Goal: Task Accomplishment & Management: Complete application form

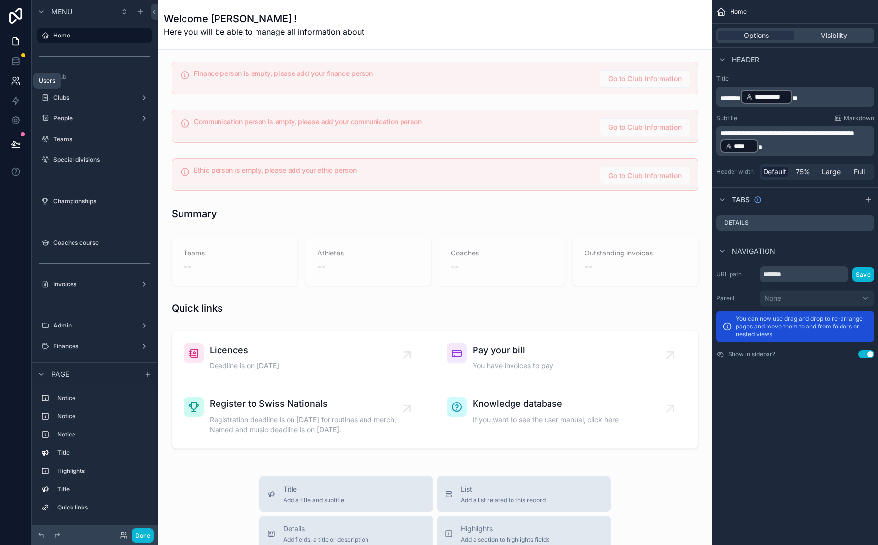
click at [13, 79] on icon at bounding box center [16, 81] width 10 height 10
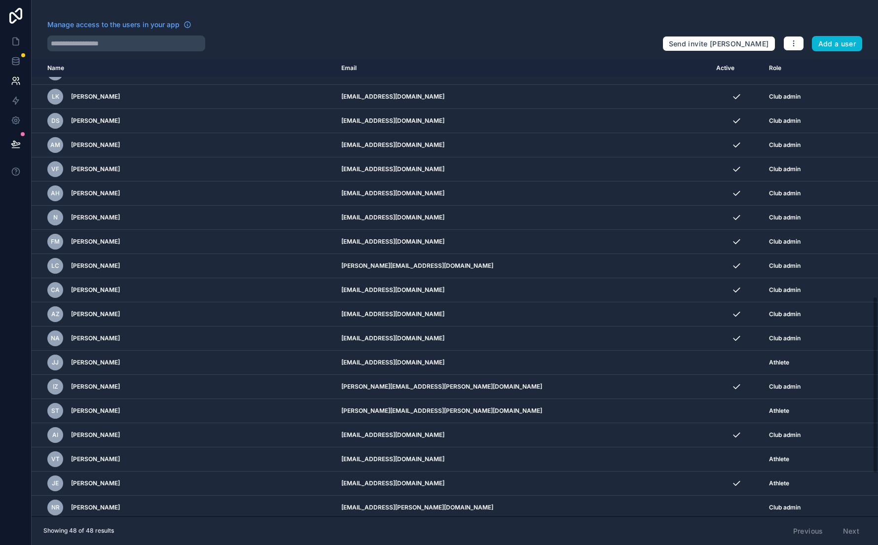
scroll to position [721, 0]
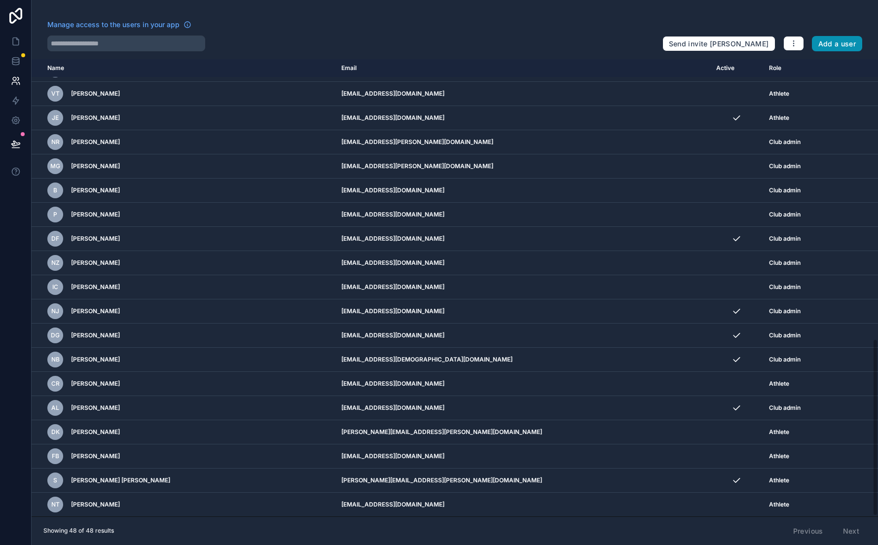
click at [844, 43] on button "Add a user" at bounding box center [837, 44] width 51 height 16
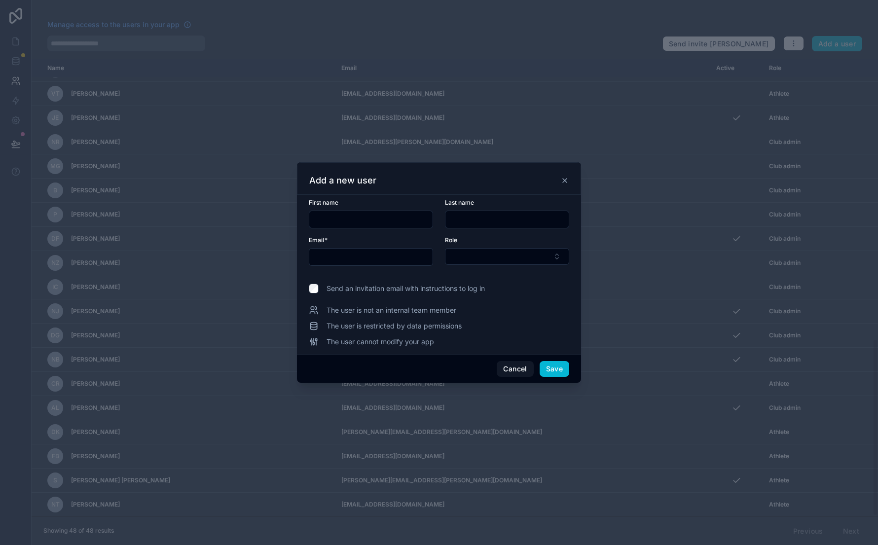
click at [356, 217] on input "text" at bounding box center [370, 220] width 123 height 14
type input "*******"
click at [325, 254] on input "text" at bounding box center [370, 257] width 123 height 14
type input "**********"
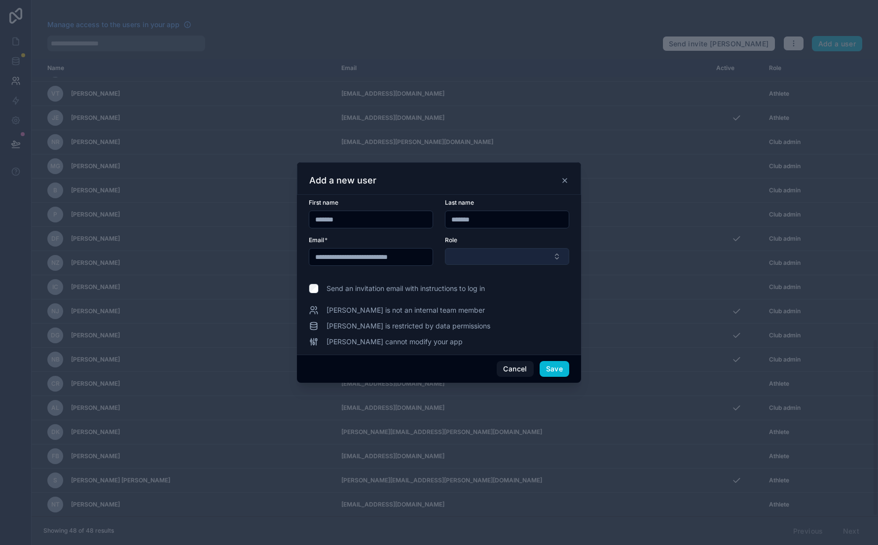
click at [468, 256] on button "Select Button" at bounding box center [507, 256] width 124 height 17
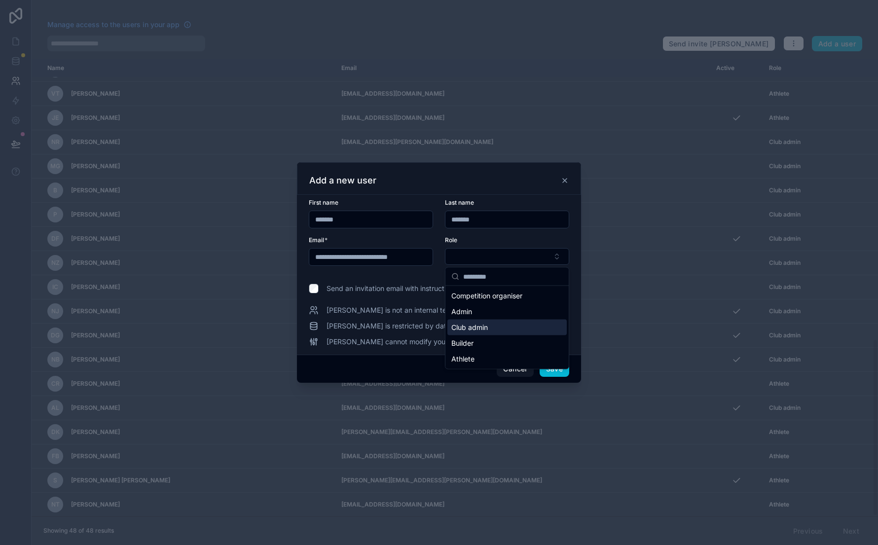
click at [492, 323] on div "Club admin" at bounding box center [506, 328] width 119 height 16
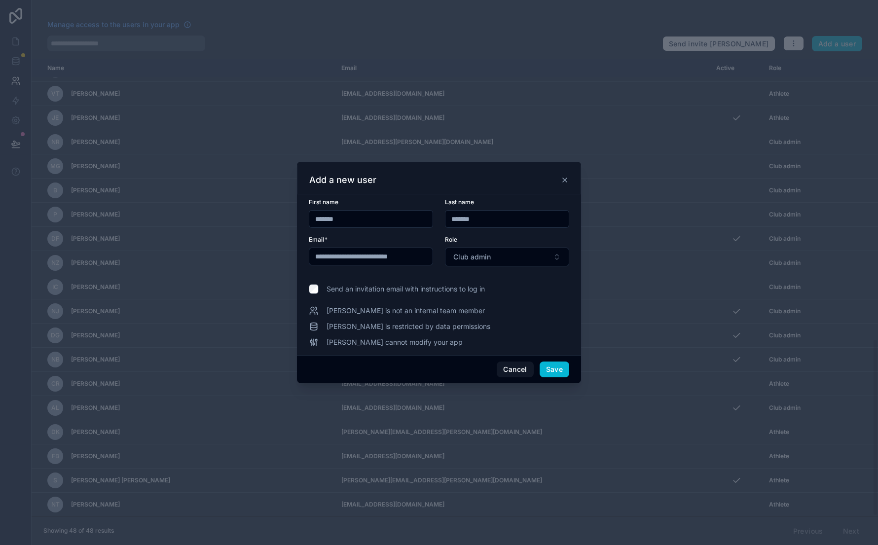
click at [454, 291] on span "Send an invitation email with instructions to log in" at bounding box center [406, 289] width 158 height 10
click at [555, 370] on button "Save" at bounding box center [555, 370] width 30 height 16
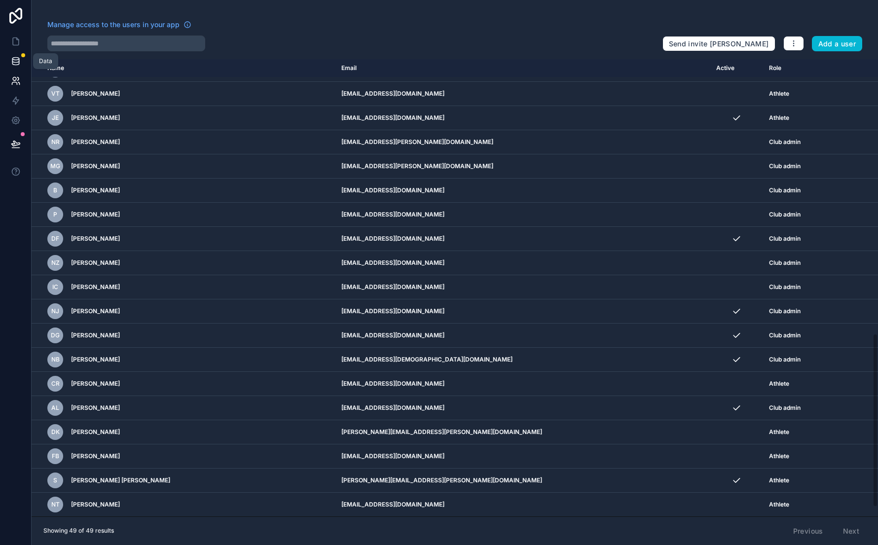
click at [9, 58] on link at bounding box center [15, 61] width 31 height 20
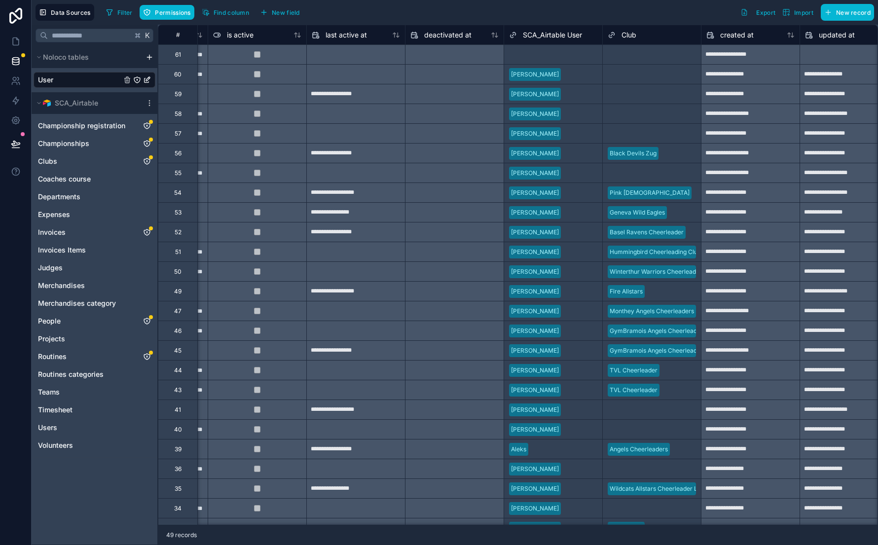
scroll to position [0, 687]
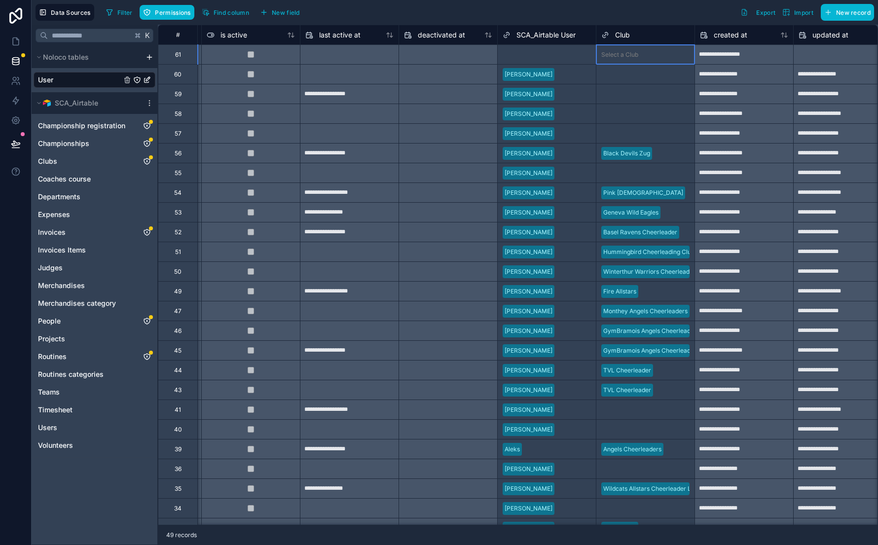
click at [617, 53] on div "Select a Club" at bounding box center [619, 55] width 37 height 8
click at [612, 53] on div "Select a Club" at bounding box center [619, 55] width 37 height 8
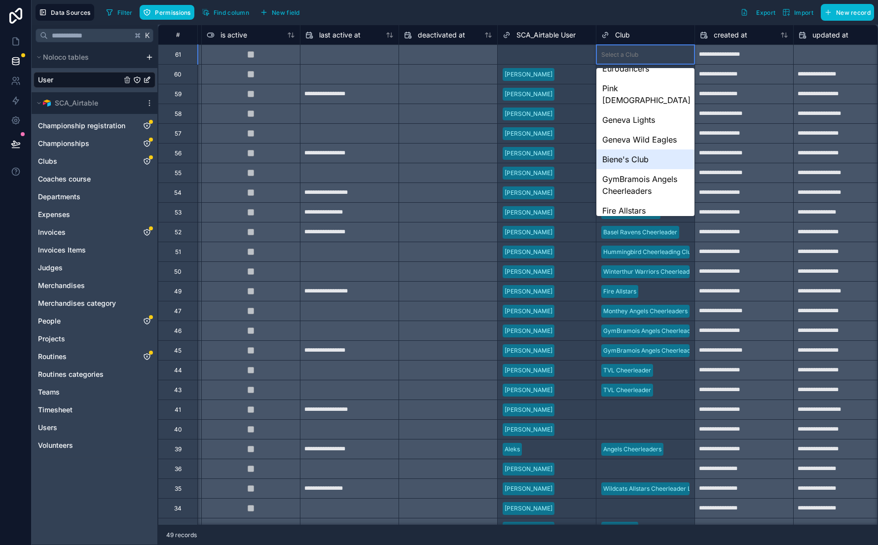
scroll to position [476, 0]
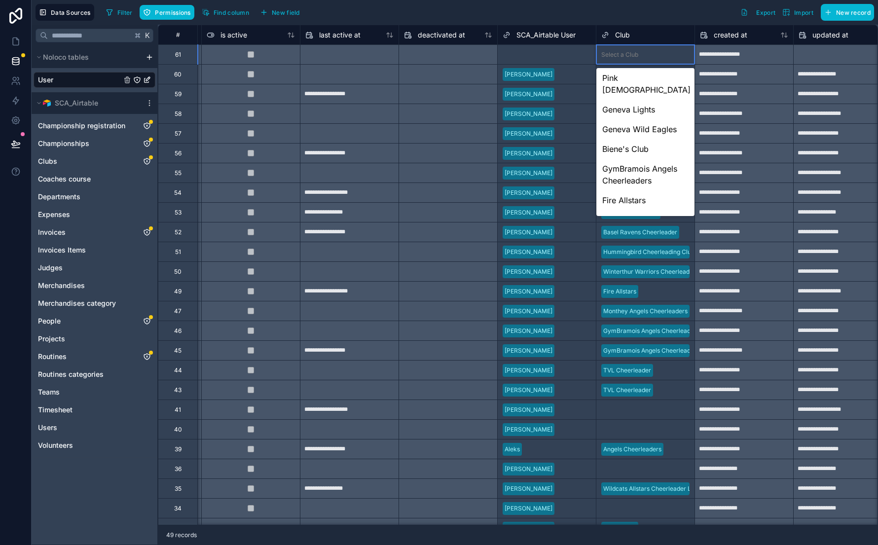
click at [632, 230] on div "Angels Cheerleaders" at bounding box center [645, 240] width 98 height 20
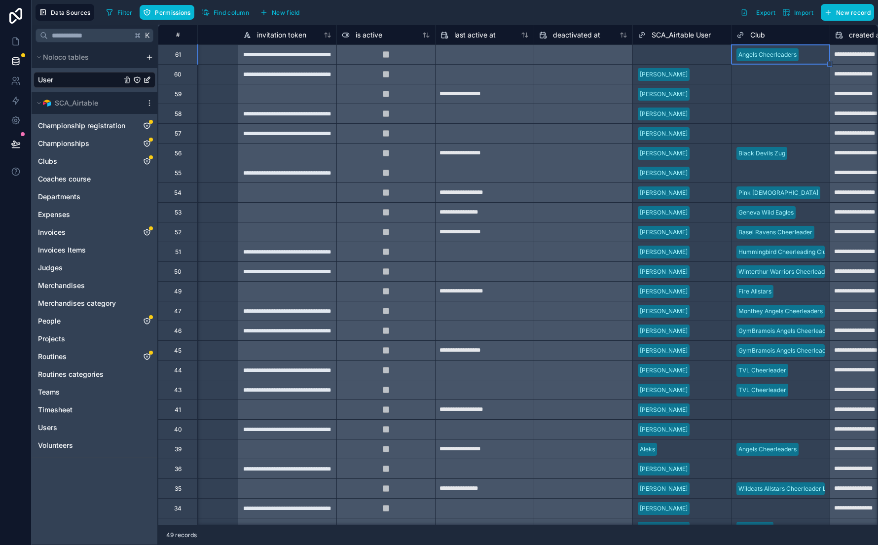
scroll to position [0, 556]
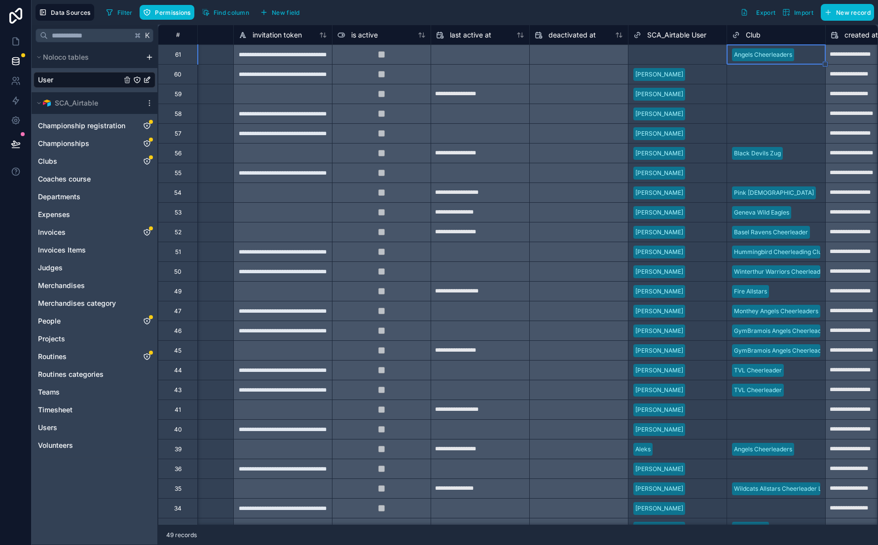
click at [660, 52] on div "Select a SCA_Airtable User" at bounding box center [670, 55] width 75 height 8
click at [677, 34] on span "SCA_Airtable User" at bounding box center [676, 35] width 59 height 10
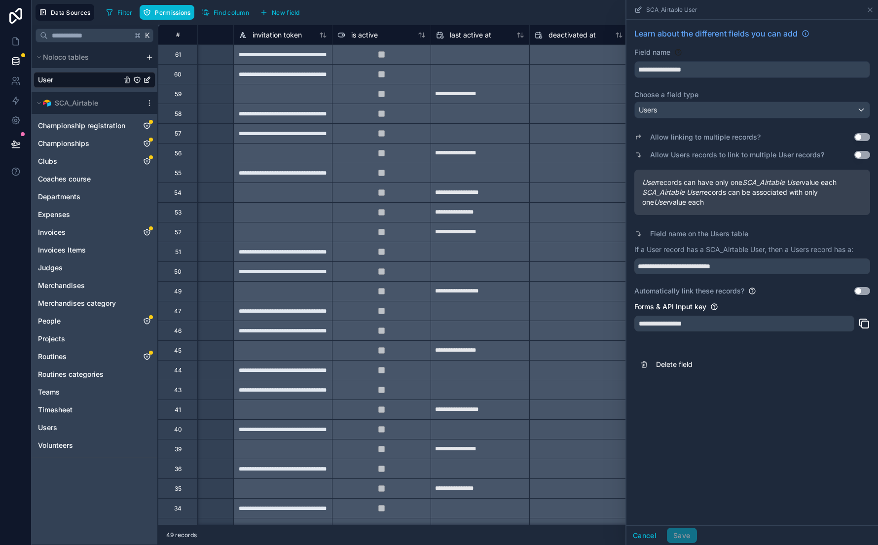
click at [577, 12] on div "Filter Permissions Find column New field Export Import New record" at bounding box center [488, 12] width 772 height 17
click at [79, 430] on div "Users" at bounding box center [95, 428] width 122 height 16
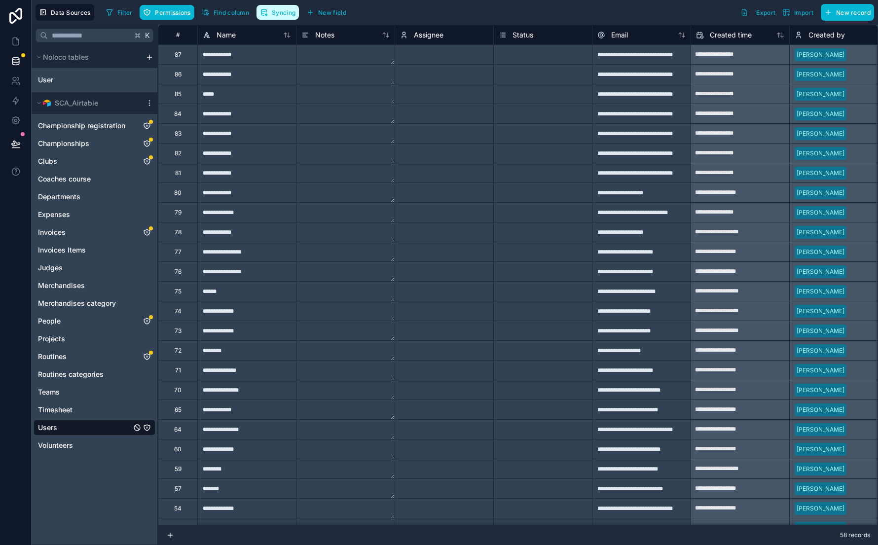
click at [275, 12] on span "Syncing" at bounding box center [284, 12] width 24 height 7
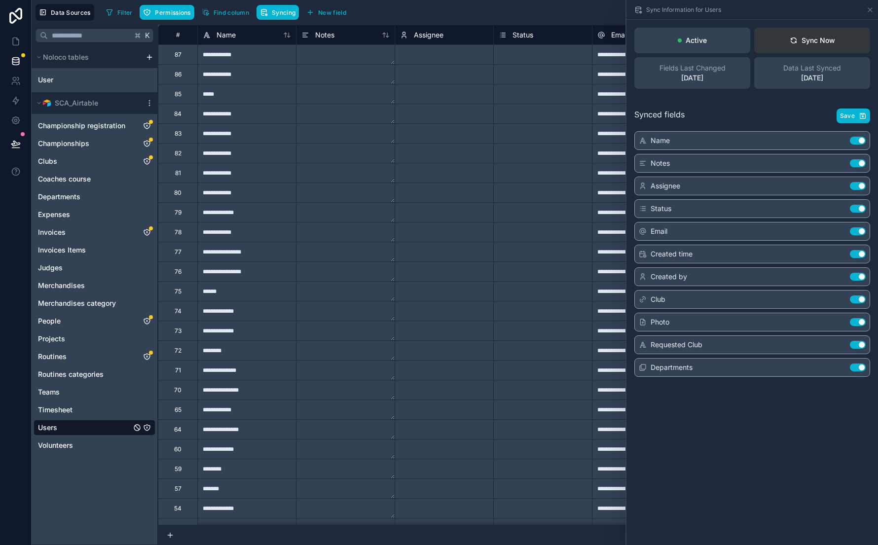
click at [778, 43] on button "Sync Now" at bounding box center [812, 41] width 116 height 26
click at [868, 10] on icon at bounding box center [870, 10] width 8 height 8
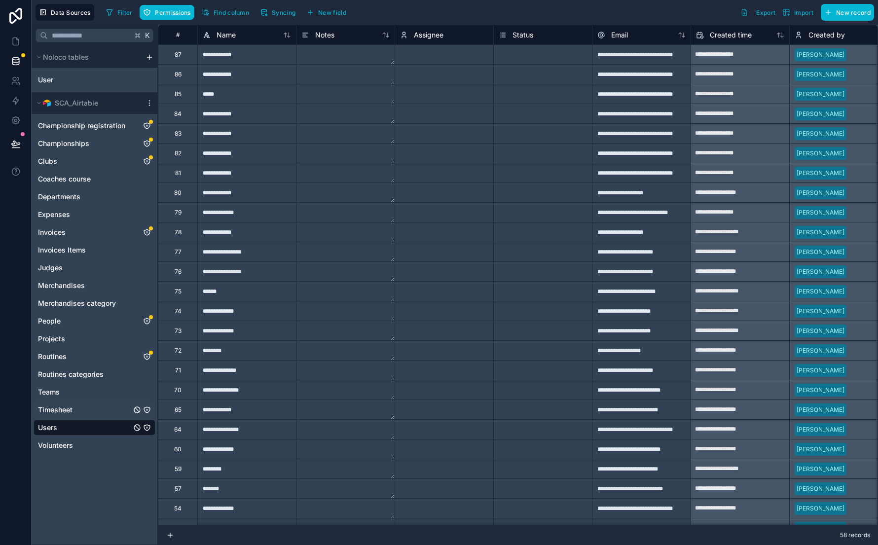
click at [61, 413] on span "Timesheet" at bounding box center [55, 410] width 35 height 10
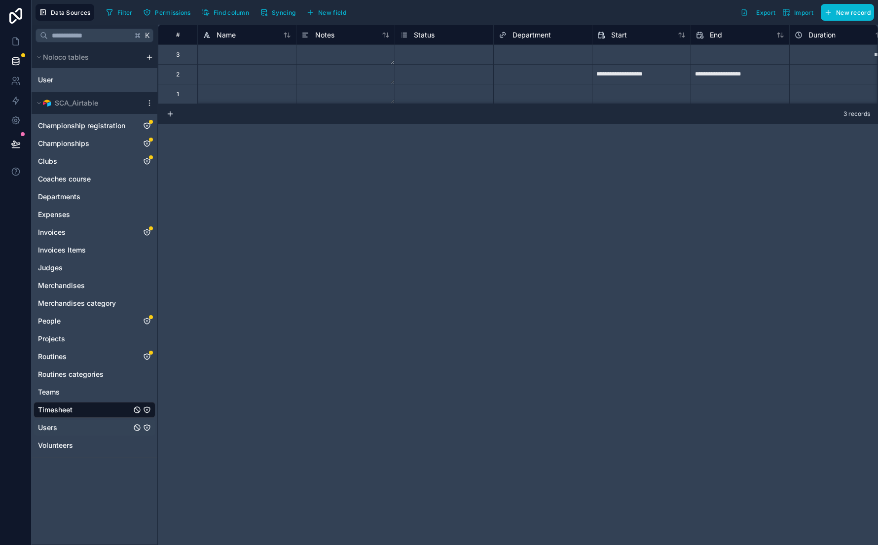
click at [59, 429] on div "Users" at bounding box center [95, 428] width 122 height 16
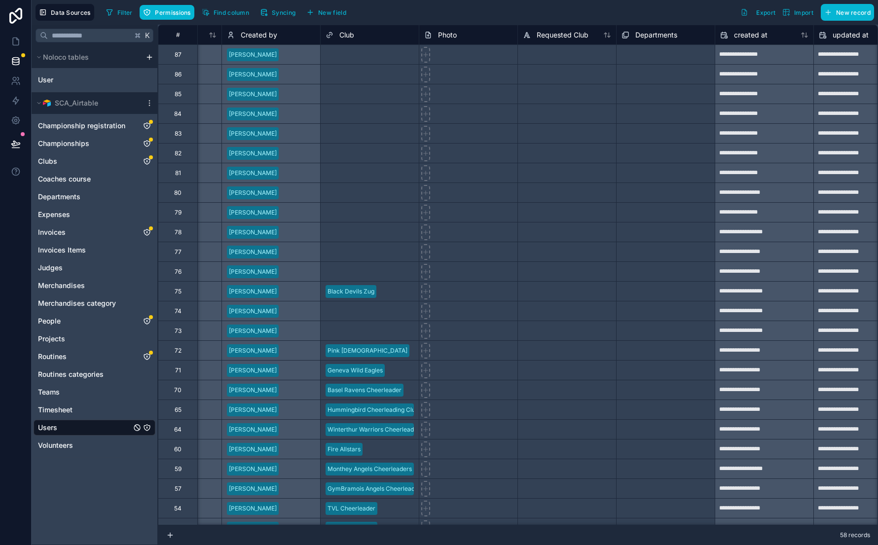
scroll to position [0, 731]
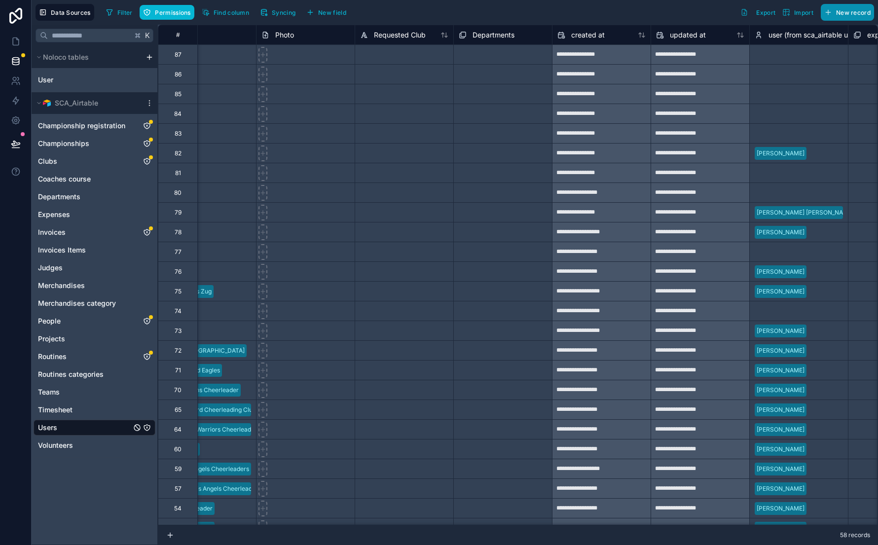
click at [837, 11] on span "New record" at bounding box center [853, 12] width 35 height 7
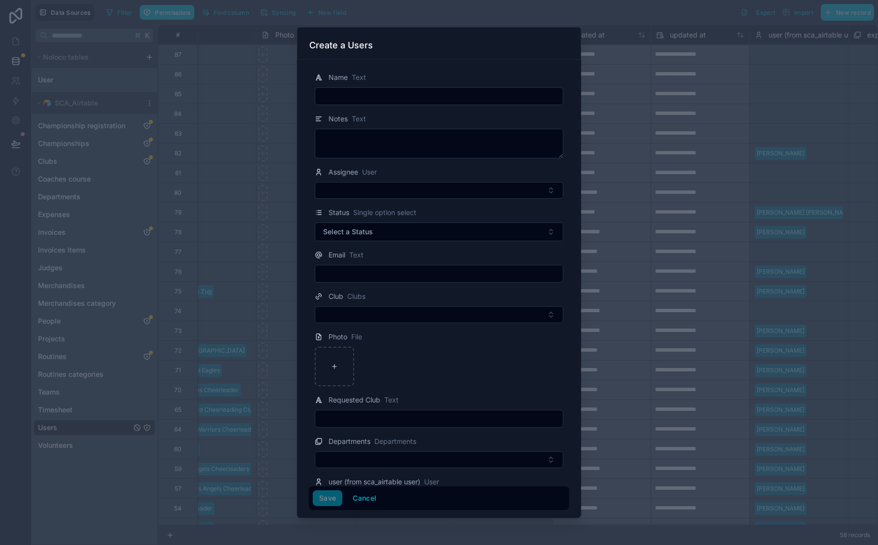
click at [424, 98] on input "text" at bounding box center [439, 96] width 248 height 14
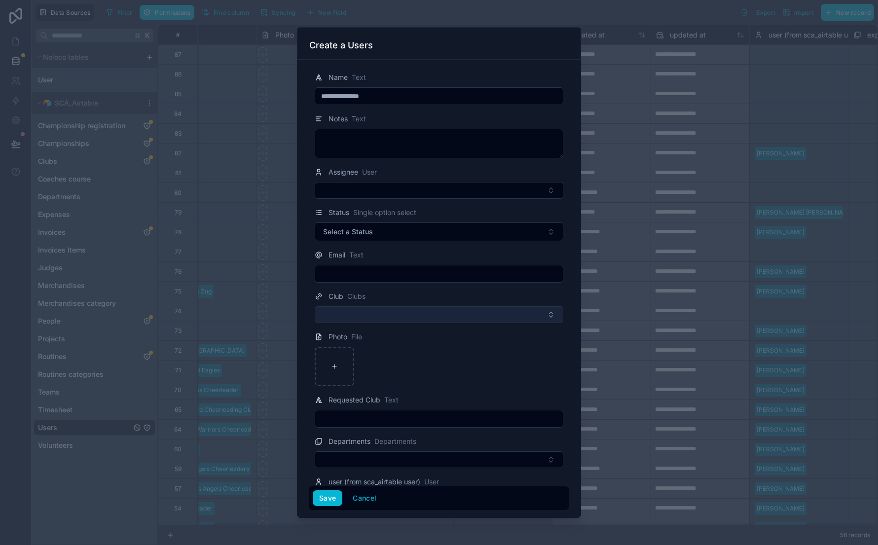
type input "**********"
click at [356, 314] on button "Select Button" at bounding box center [439, 314] width 249 height 17
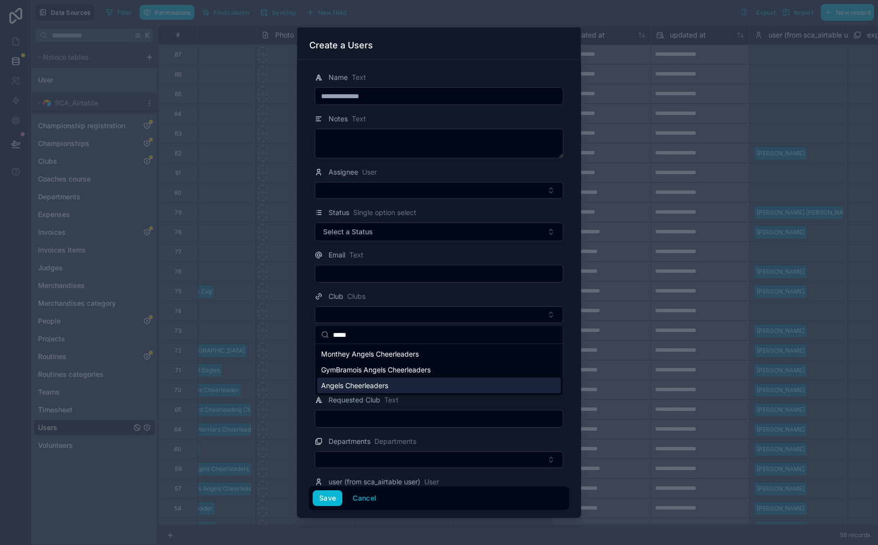
type input "*****"
click at [366, 383] on span "Angels Cheerleaders" at bounding box center [354, 386] width 67 height 10
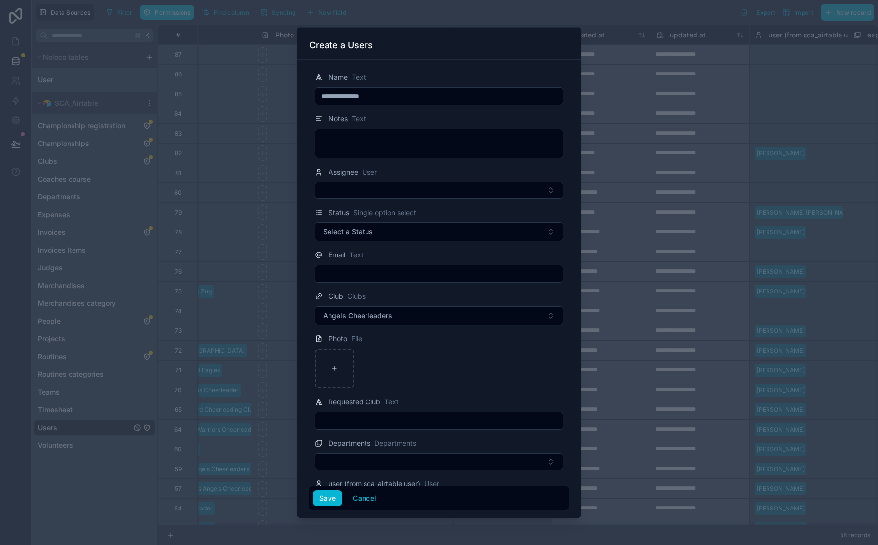
scroll to position [73, 0]
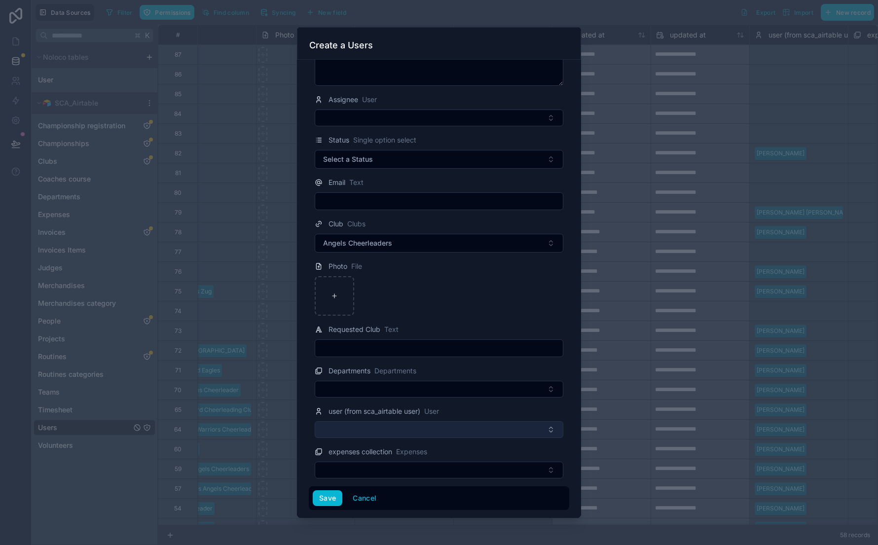
click at [371, 432] on button "Select Button" at bounding box center [439, 429] width 249 height 17
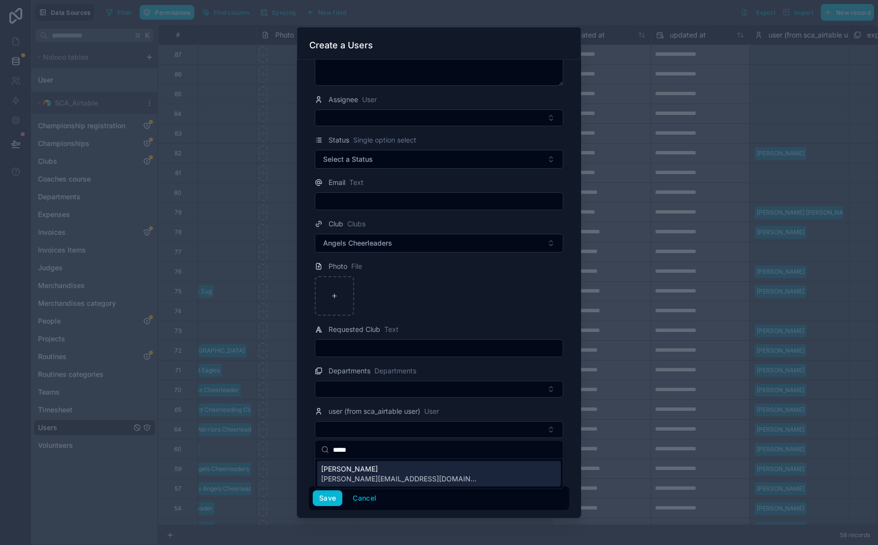
type input "*****"
click at [374, 474] on span "[PERSON_NAME][EMAIL_ADDRESS][DOMAIN_NAME]" at bounding box center [400, 479] width 158 height 10
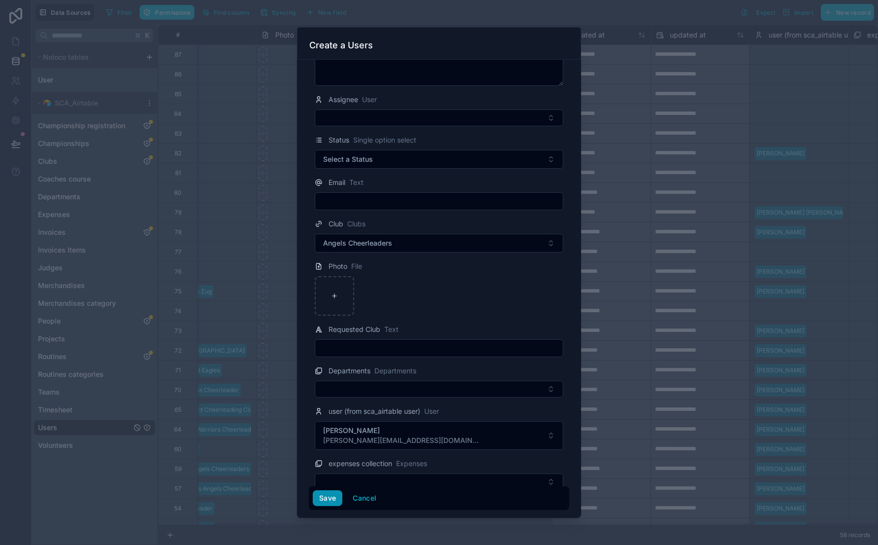
click at [320, 499] on button "Save" at bounding box center [328, 498] width 30 height 16
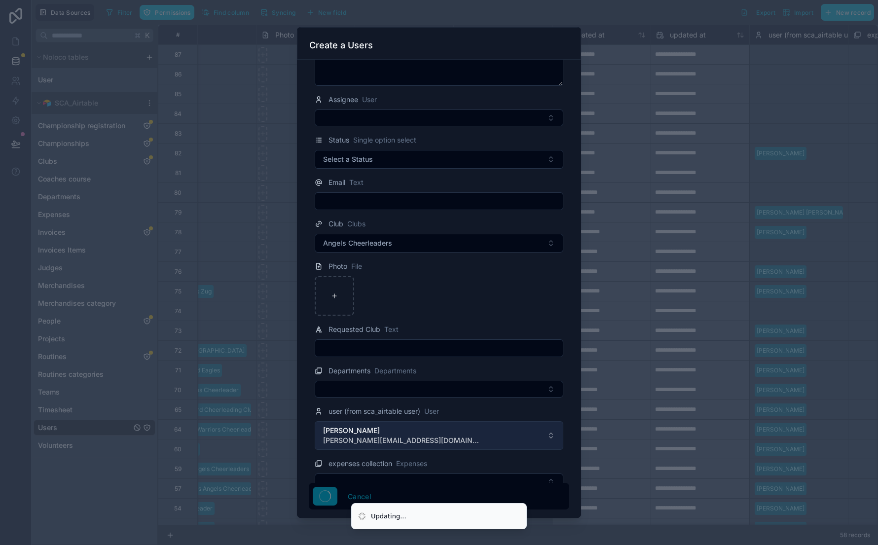
scroll to position [87, 0]
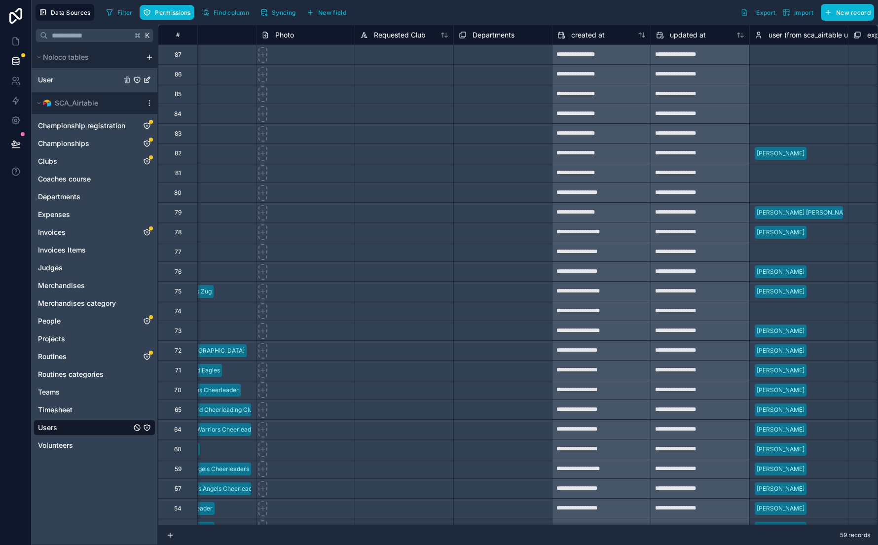
click at [66, 79] on div "User" at bounding box center [95, 80] width 122 height 16
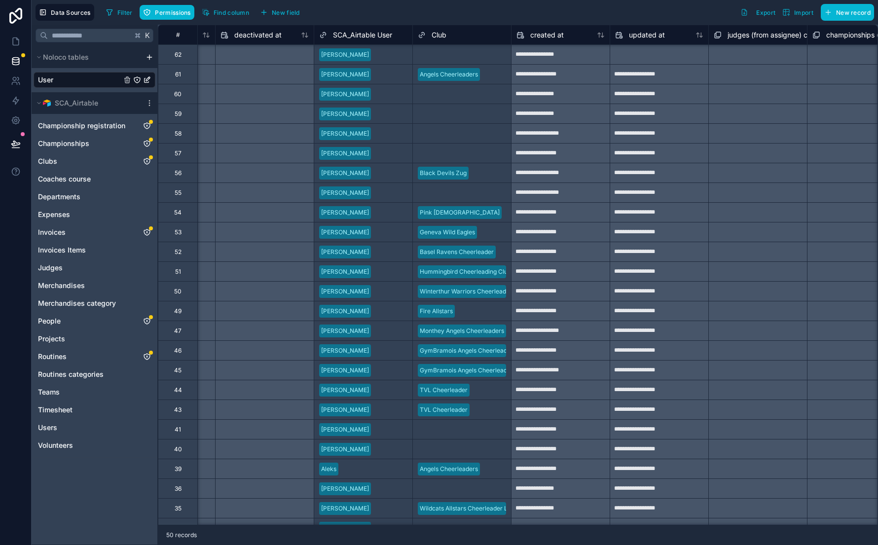
scroll to position [506, 870]
